Goal: Task Accomplishment & Management: Complete application form

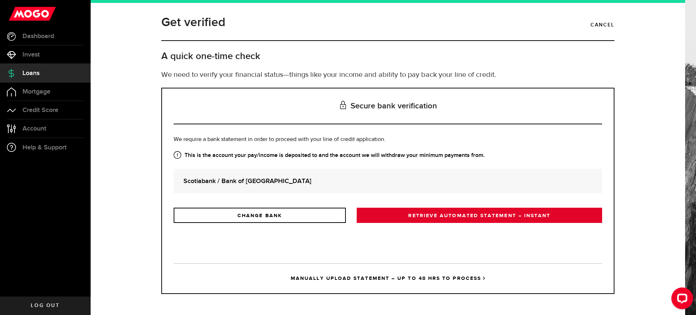
click at [410, 213] on link "RETRIEVE AUTOMATED STATEMENT – INSTANT" at bounding box center [479, 215] width 245 height 15
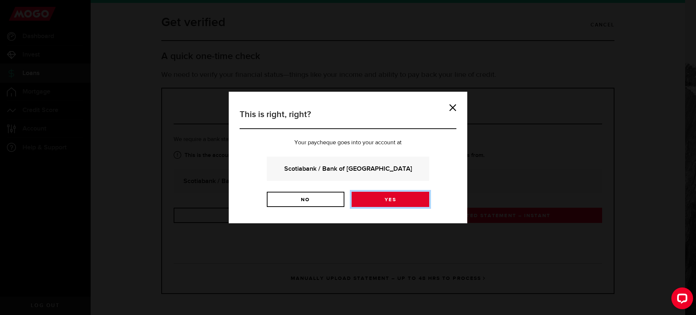
click at [396, 198] on link "Yes" at bounding box center [391, 199] width 78 height 15
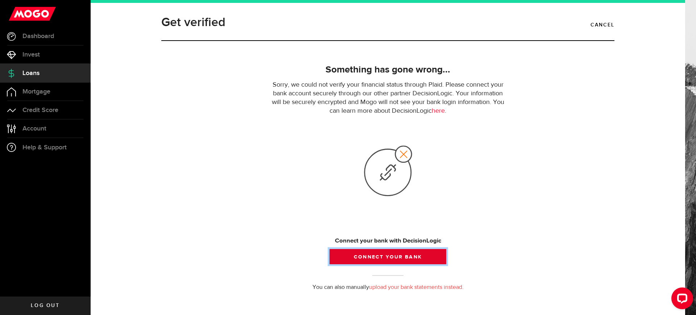
click at [390, 256] on button "Connect your bank" at bounding box center [387, 256] width 117 height 15
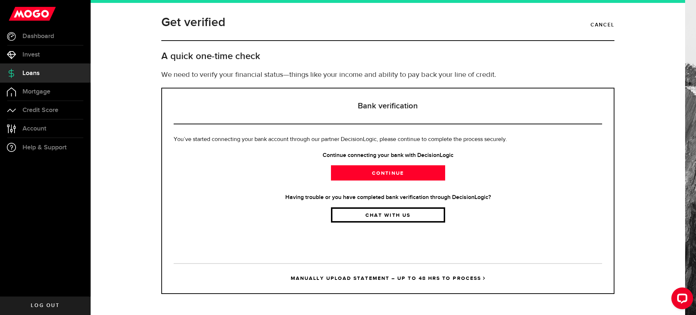
click at [378, 219] on link "Chat with us" at bounding box center [388, 214] width 114 height 15
click at [386, 273] on link "MANUALLY UPLOAD STATEMENT – UP TO 48 HRS TO PROCESS" at bounding box center [388, 278] width 428 height 30
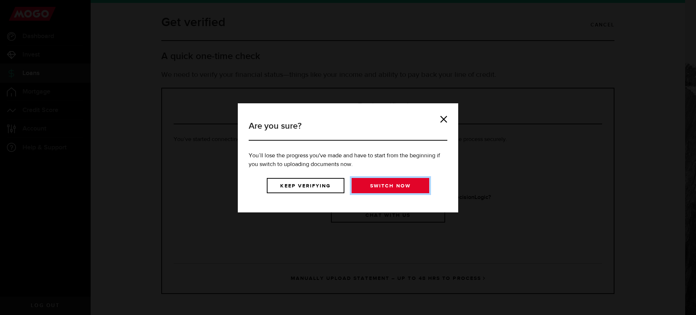
click at [386, 183] on link "Switch now" at bounding box center [391, 185] width 78 height 15
